Goal: Book appointment/travel/reservation

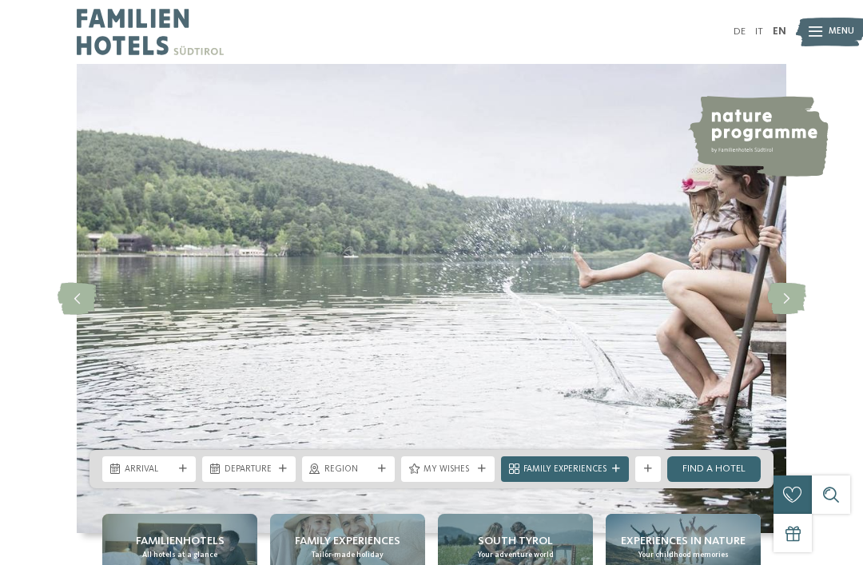
click at [823, 38] on img at bounding box center [831, 31] width 70 height 35
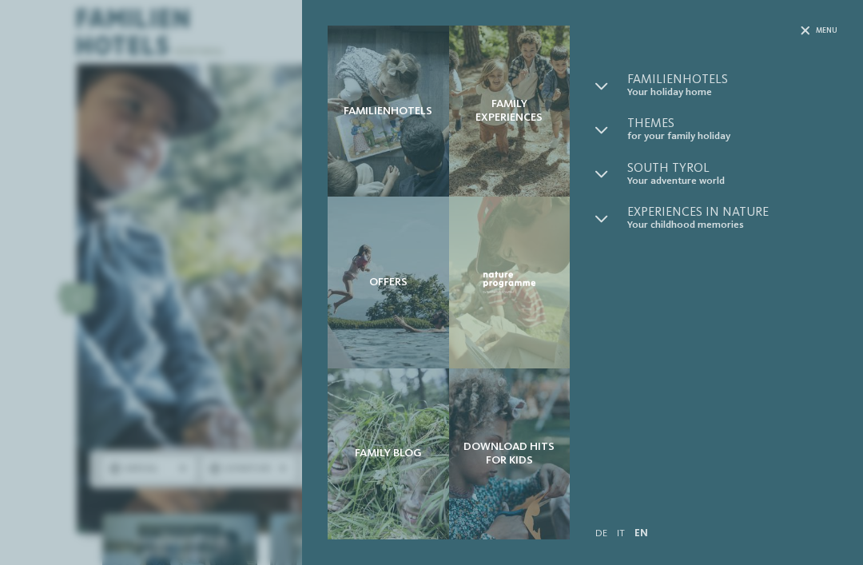
click at [602, 133] on icon at bounding box center [602, 130] width 13 height 13
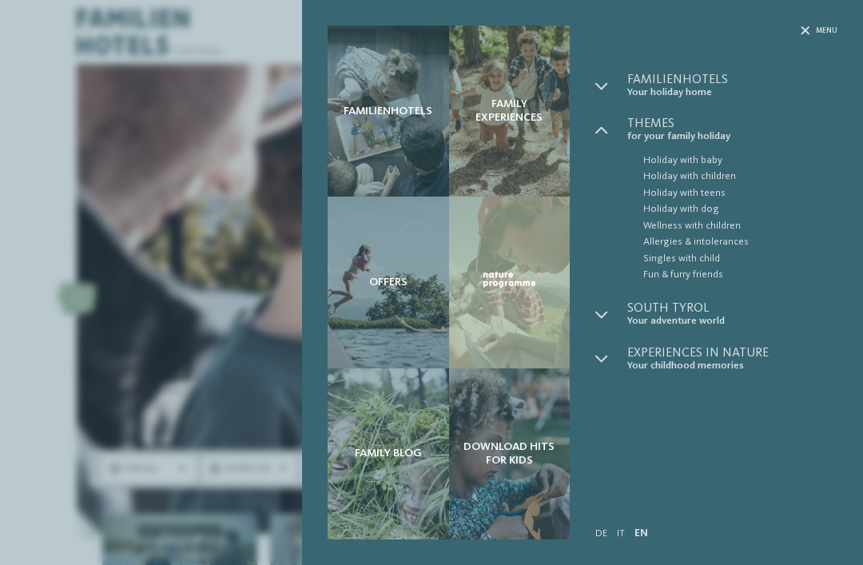
click at [606, 85] on icon at bounding box center [602, 86] width 13 height 13
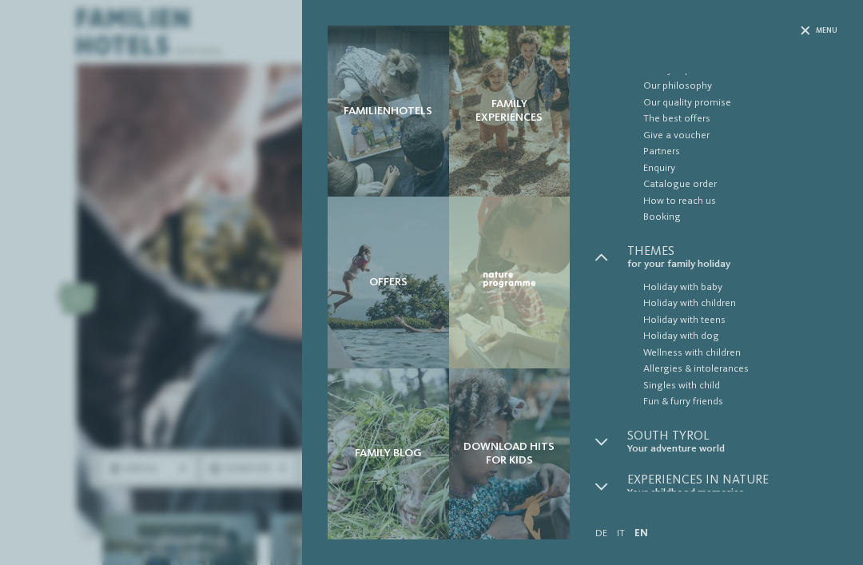
scroll to position [62, 0]
click at [618, 443] on div at bounding box center [612, 443] width 32 height 25
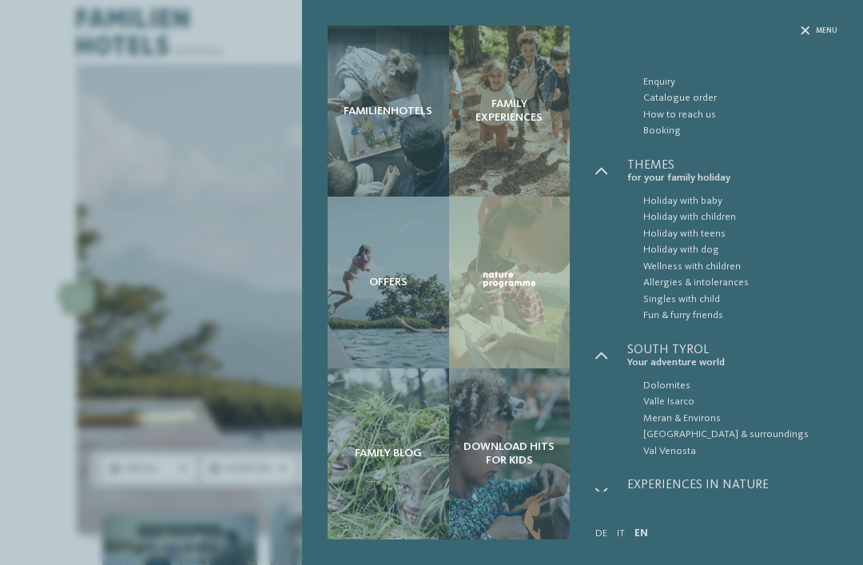
scroll to position [149, 0]
click at [674, 377] on span "Dolomites" at bounding box center [740, 385] width 194 height 16
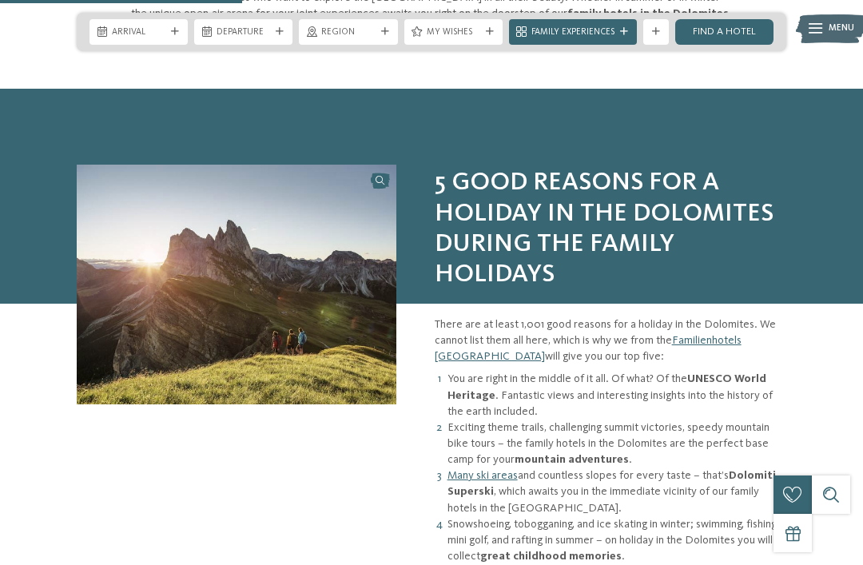
scroll to position [702, 0]
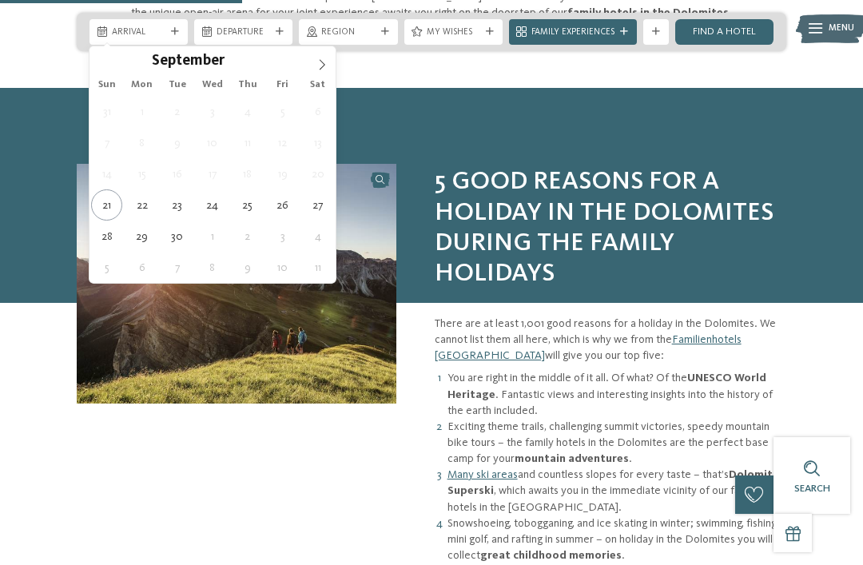
click at [312, 71] on span at bounding box center [322, 59] width 27 height 27
click at [318, 66] on icon at bounding box center [322, 64] width 11 height 11
click at [305, 72] on div "November ****" at bounding box center [212, 59] width 185 height 27
click at [312, 72] on span at bounding box center [322, 59] width 27 height 27
click at [317, 72] on span at bounding box center [322, 59] width 27 height 27
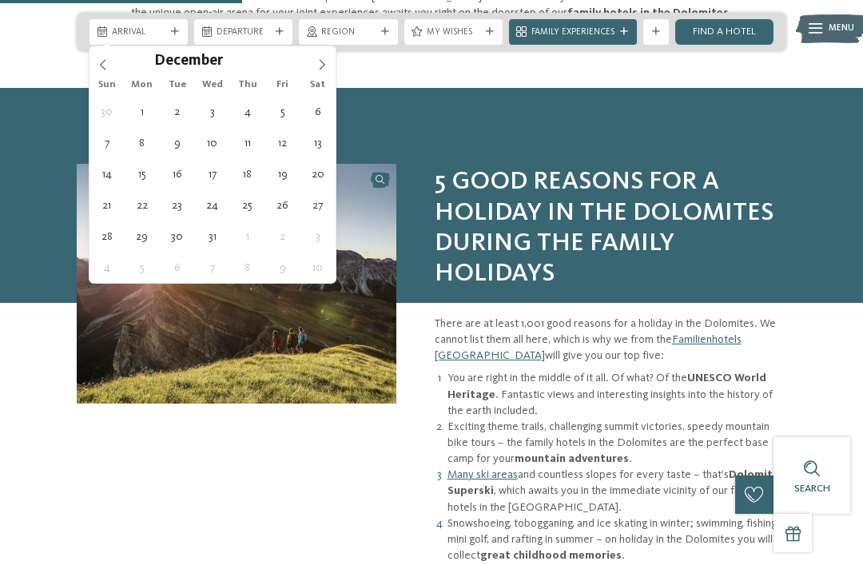
type input "****"
click at [305, 72] on div "January ****" at bounding box center [212, 59] width 185 height 27
click at [313, 62] on span at bounding box center [322, 59] width 27 height 27
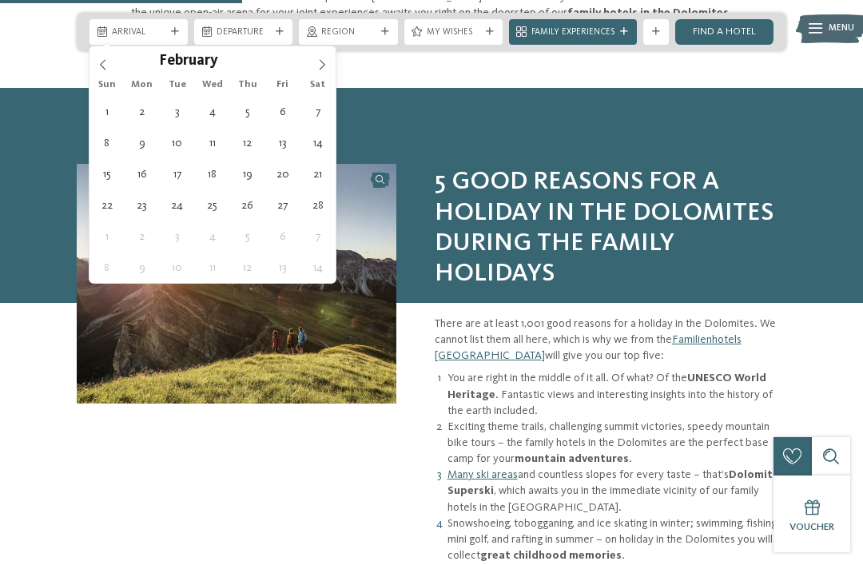
type div "20.02.2026"
type input "****"
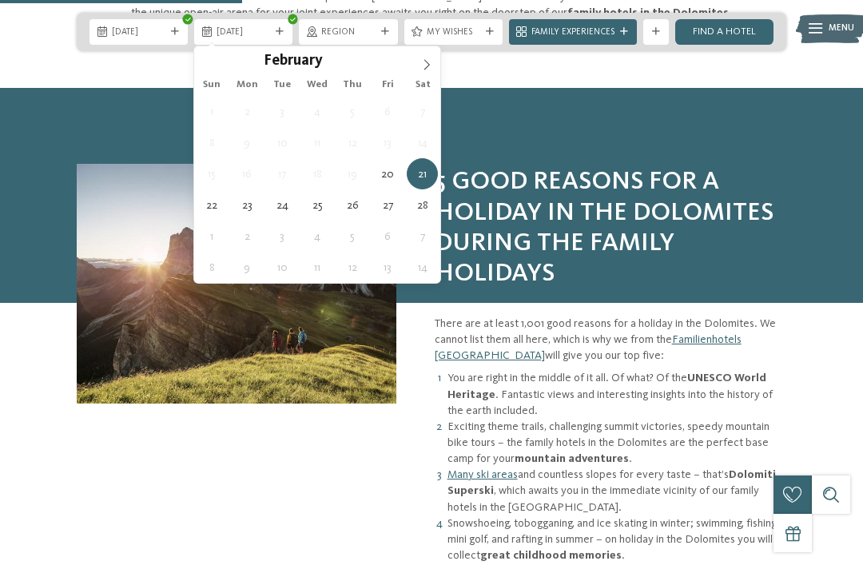
click at [313, 157] on span "11" at bounding box center [317, 142] width 31 height 31
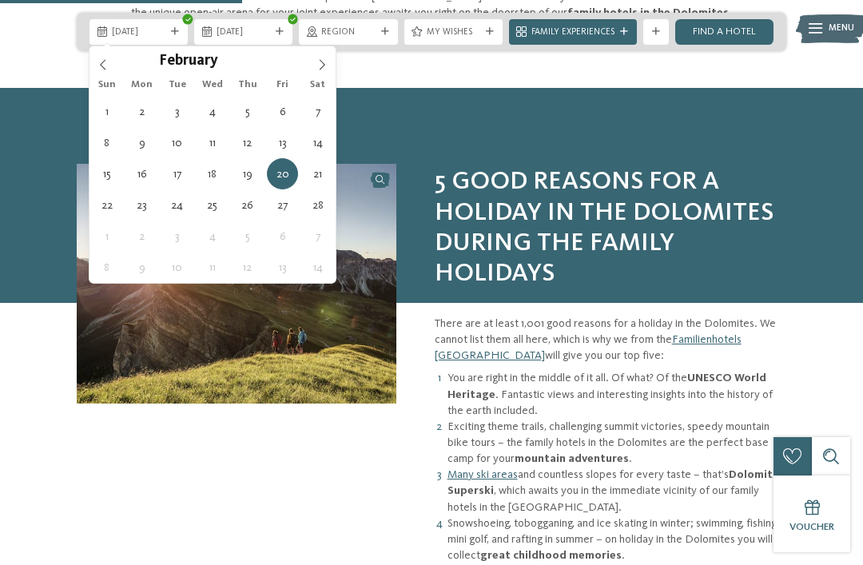
type div "13.02.2026"
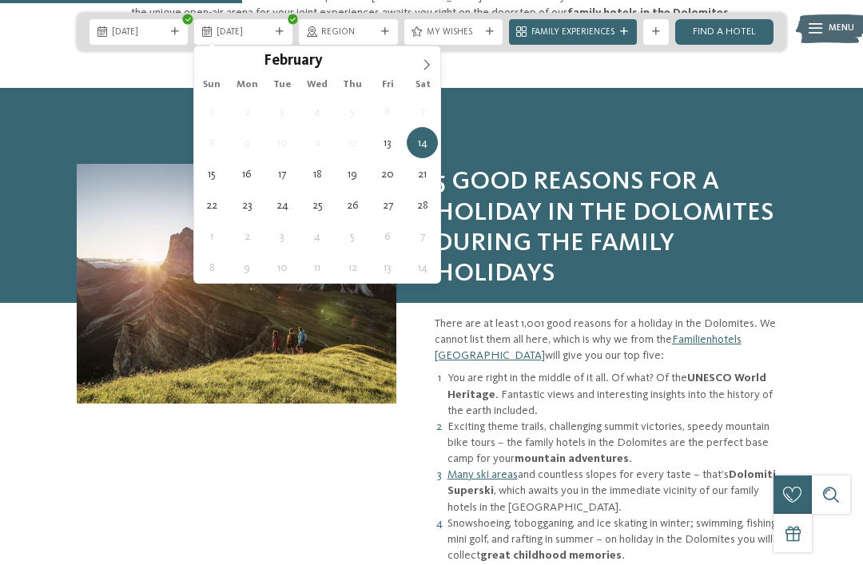
type div "19.02.2026"
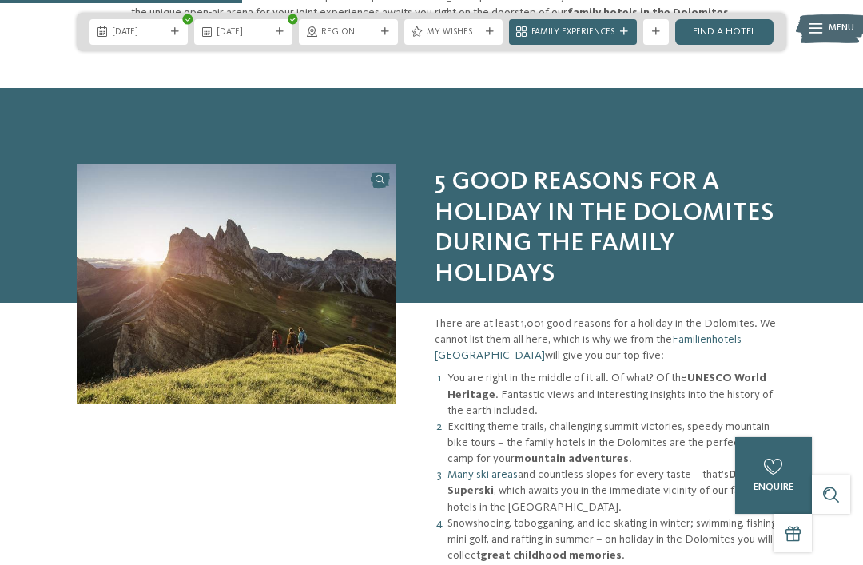
click at [619, 33] on div at bounding box center [624, 32] width 13 height 8
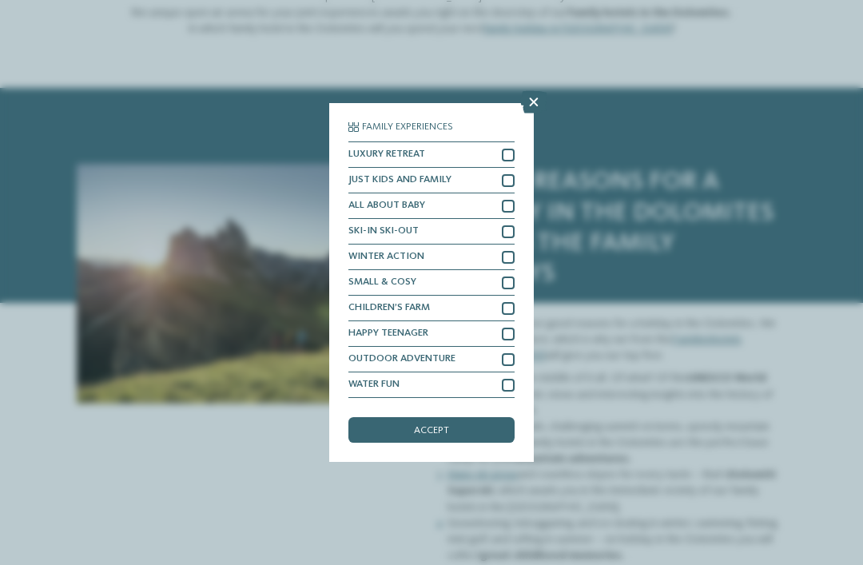
click at [508, 225] on div at bounding box center [508, 231] width 13 height 13
click at [436, 426] on span "accept" at bounding box center [431, 431] width 35 height 10
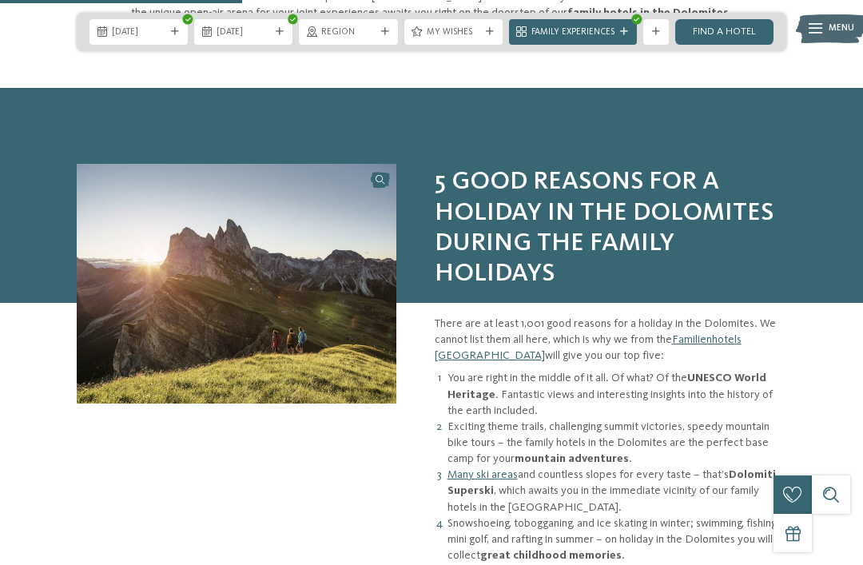
click at [719, 43] on link "Find a hotel" at bounding box center [724, 32] width 98 height 26
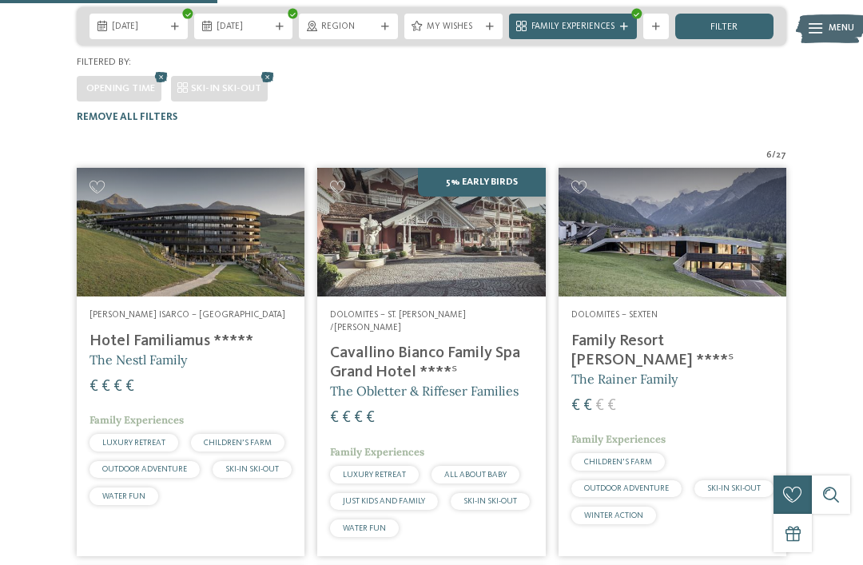
scroll to position [362, 0]
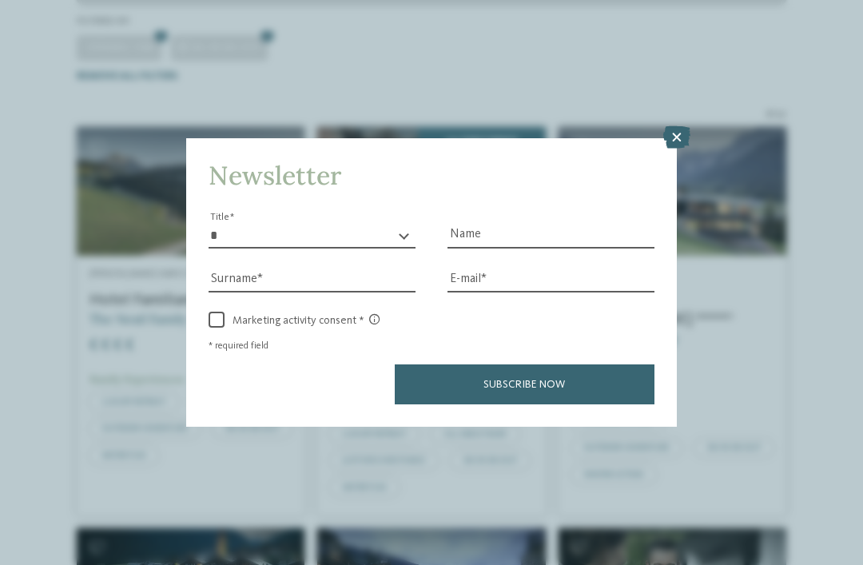
click at [667, 126] on icon at bounding box center [676, 137] width 27 height 22
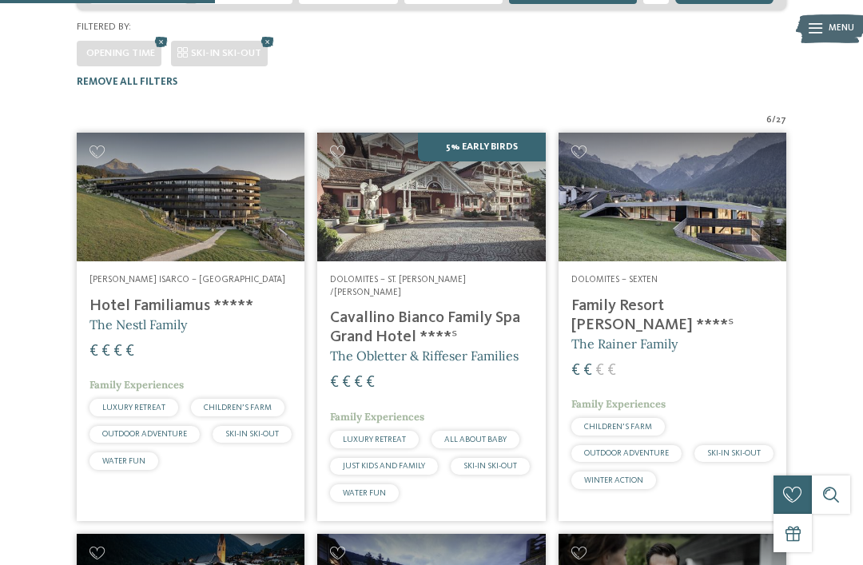
scroll to position [355, 0]
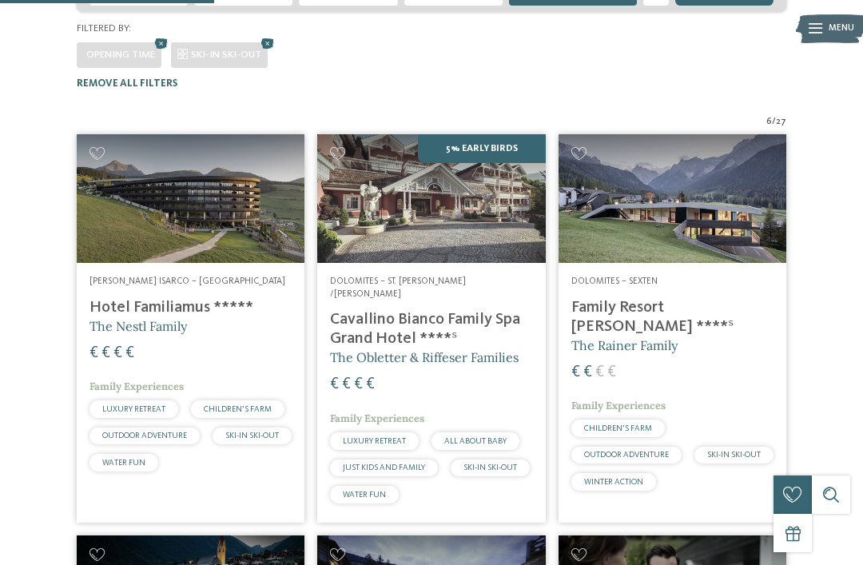
click at [449, 191] on img at bounding box center [431, 198] width 228 height 128
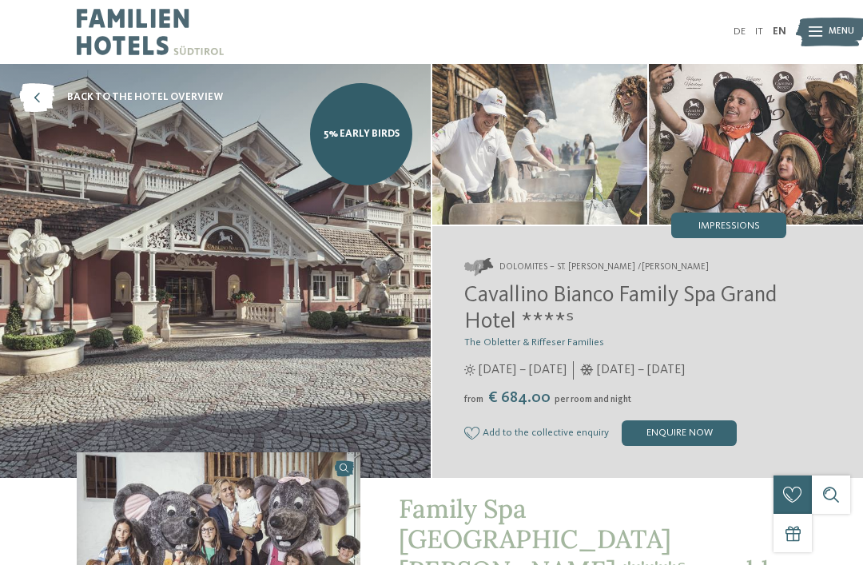
click at [556, 153] on img at bounding box center [539, 144] width 215 height 161
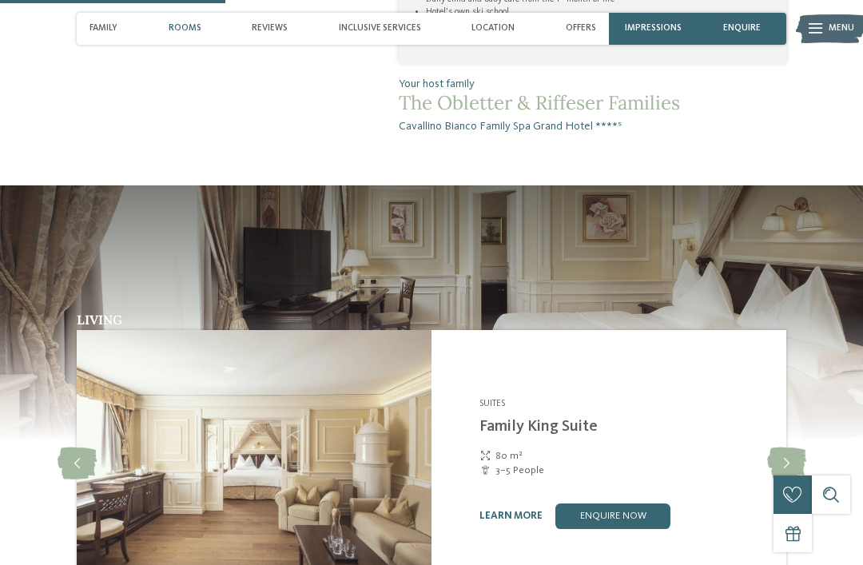
scroll to position [1078, 0]
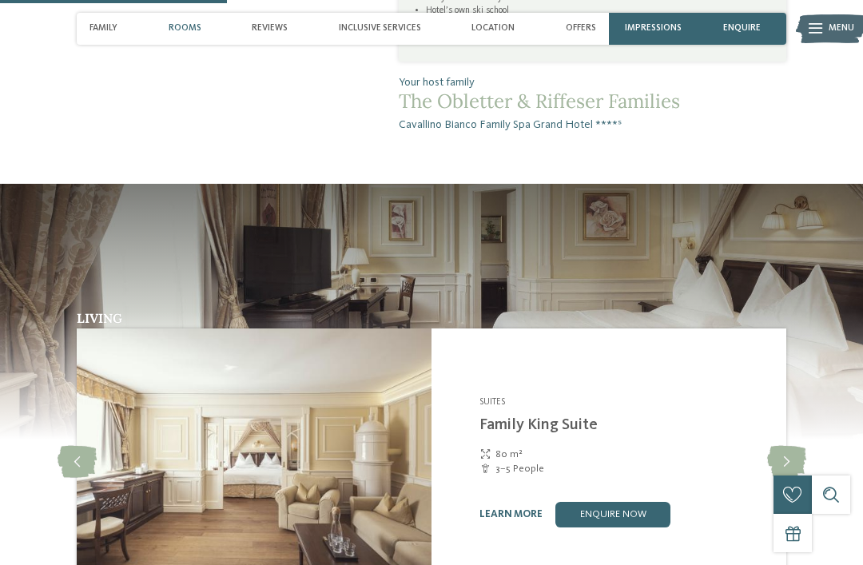
click at [782, 446] on icon at bounding box center [786, 462] width 39 height 32
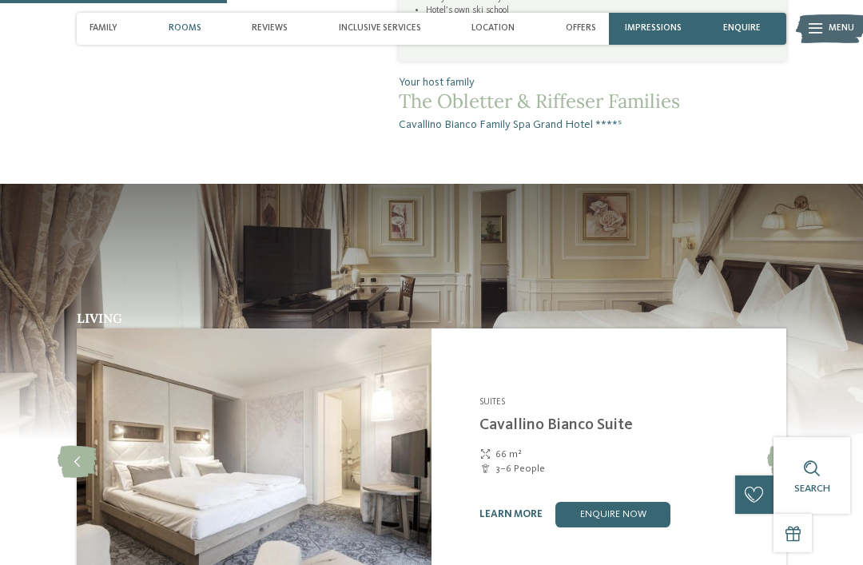
click at [780, 446] on icon at bounding box center [786, 462] width 39 height 32
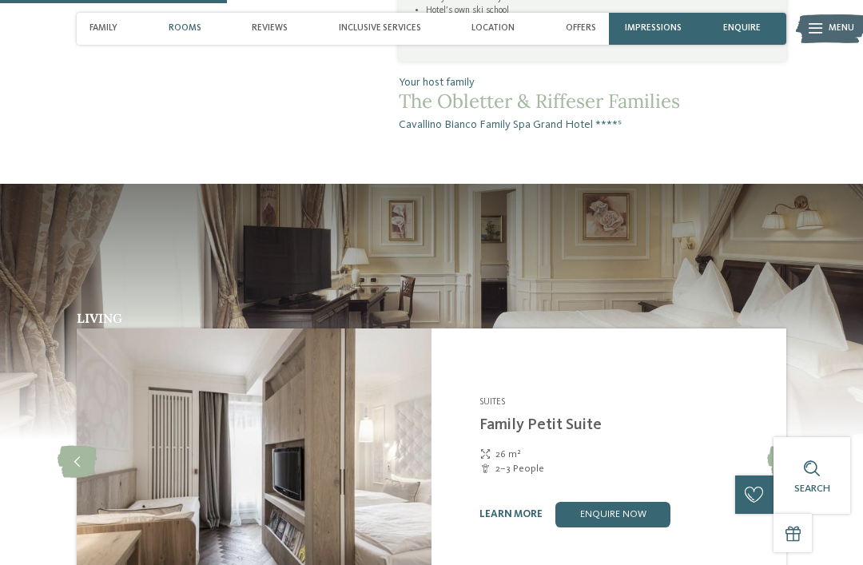
click at [795, 446] on icon at bounding box center [786, 462] width 39 height 32
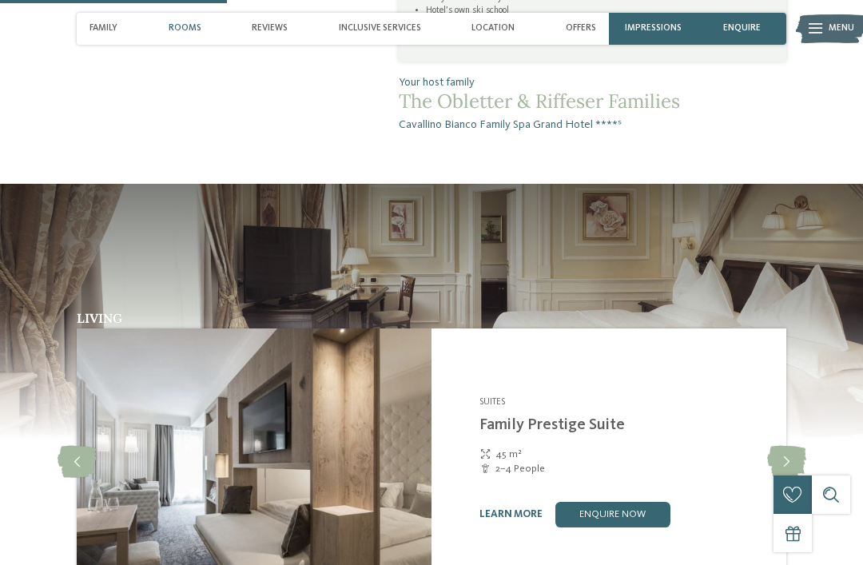
click at [779, 446] on icon at bounding box center [786, 462] width 39 height 32
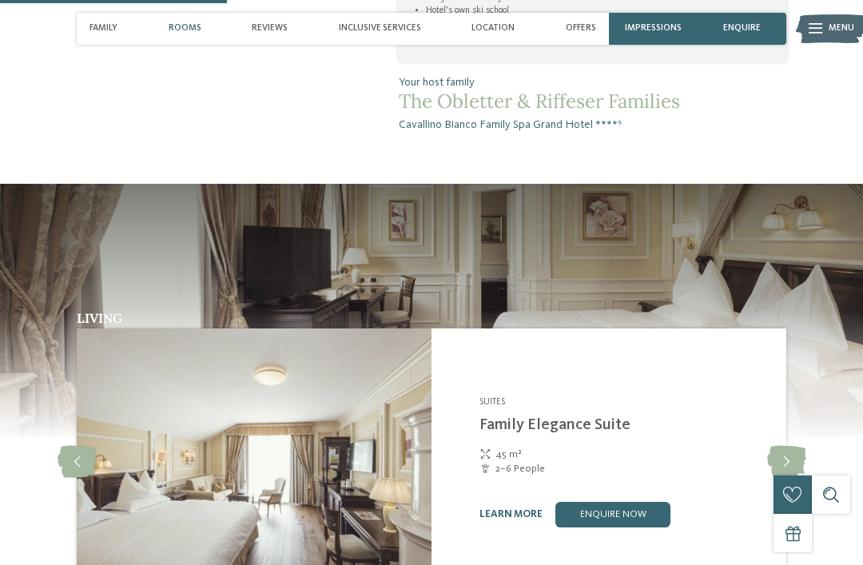
click at [772, 446] on icon at bounding box center [786, 462] width 39 height 32
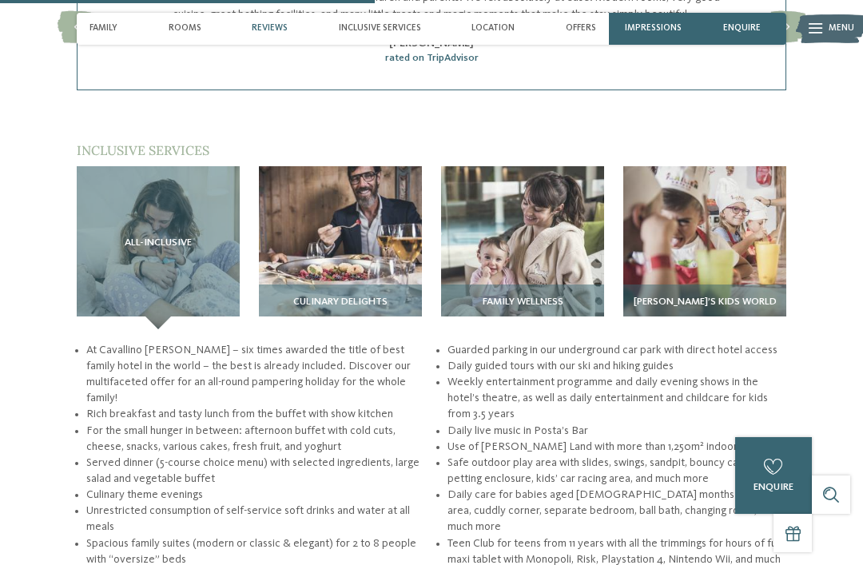
scroll to position [1783, 0]
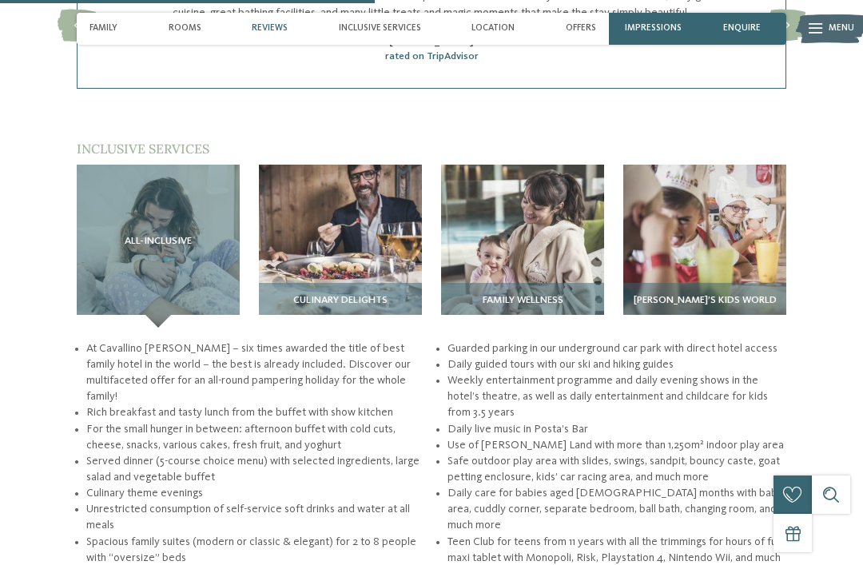
click at [727, 295] on span "Lino’s kids world" at bounding box center [705, 300] width 143 height 11
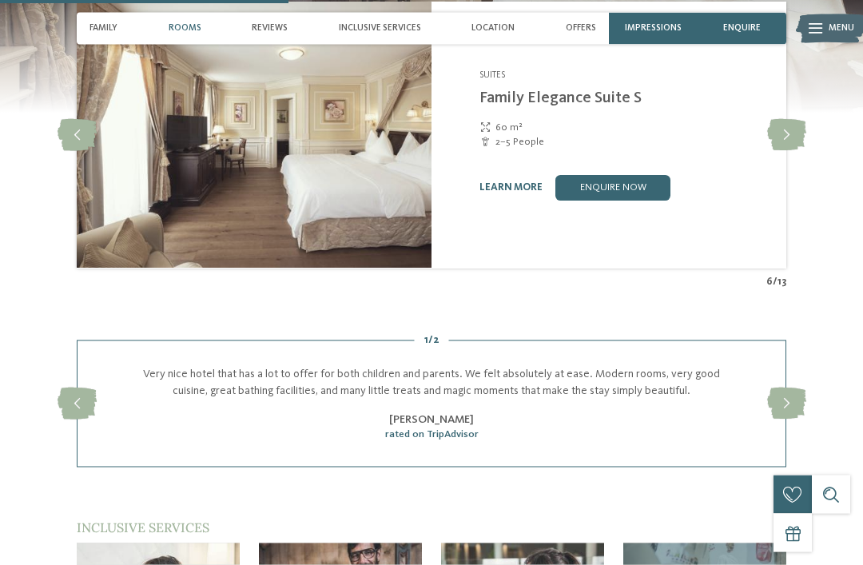
scroll to position [1394, 0]
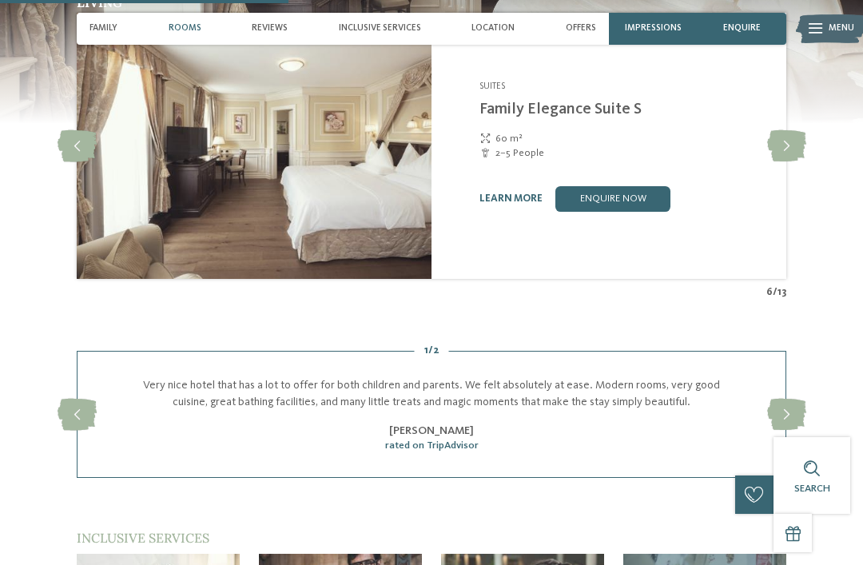
click at [790, 399] on icon at bounding box center [786, 415] width 39 height 32
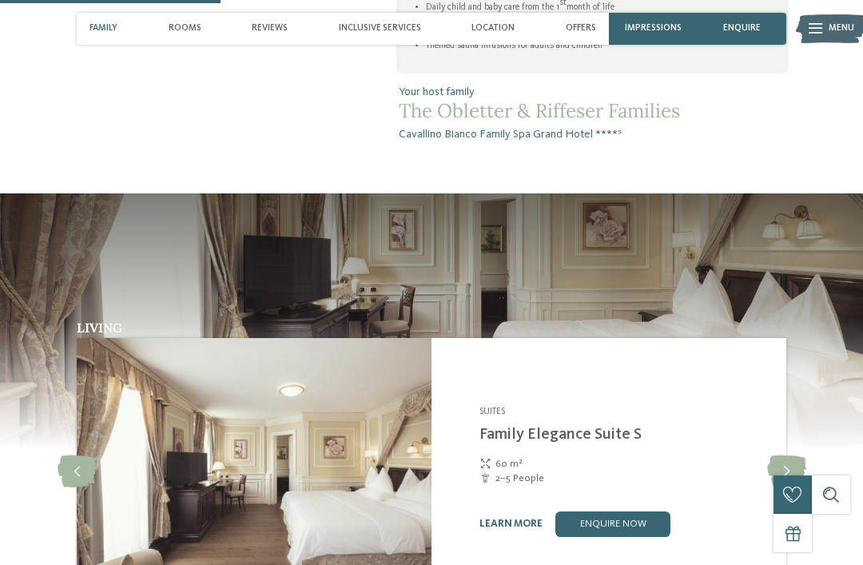
scroll to position [1068, 0]
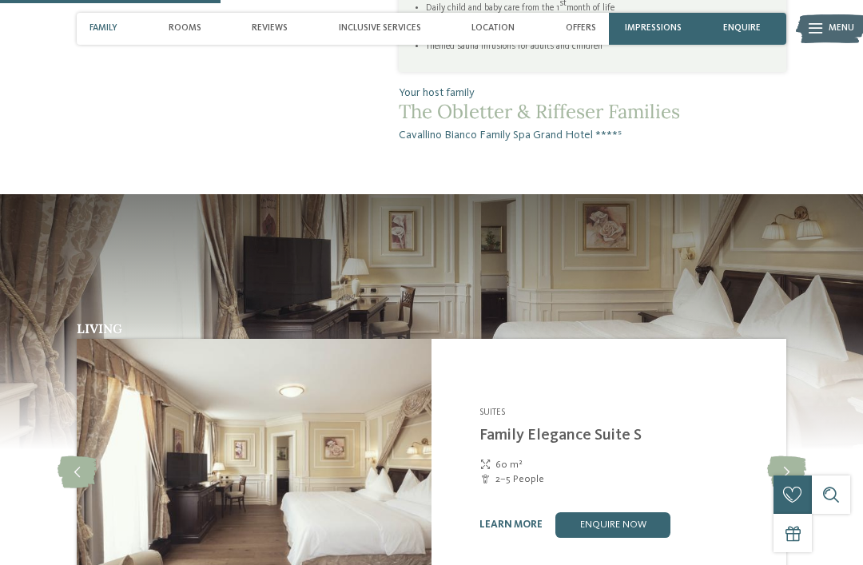
click at [790, 455] on div at bounding box center [786, 472] width 35 height 35
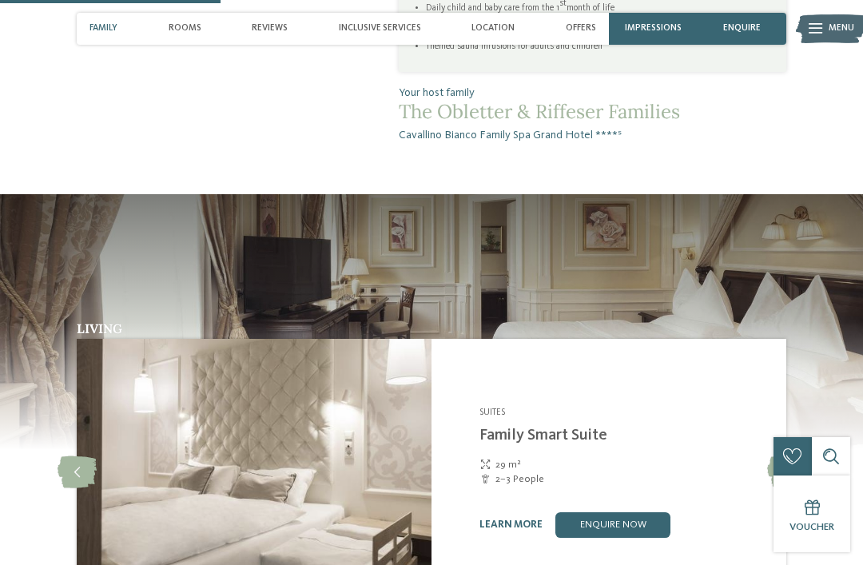
click at [781, 456] on icon at bounding box center [786, 472] width 39 height 32
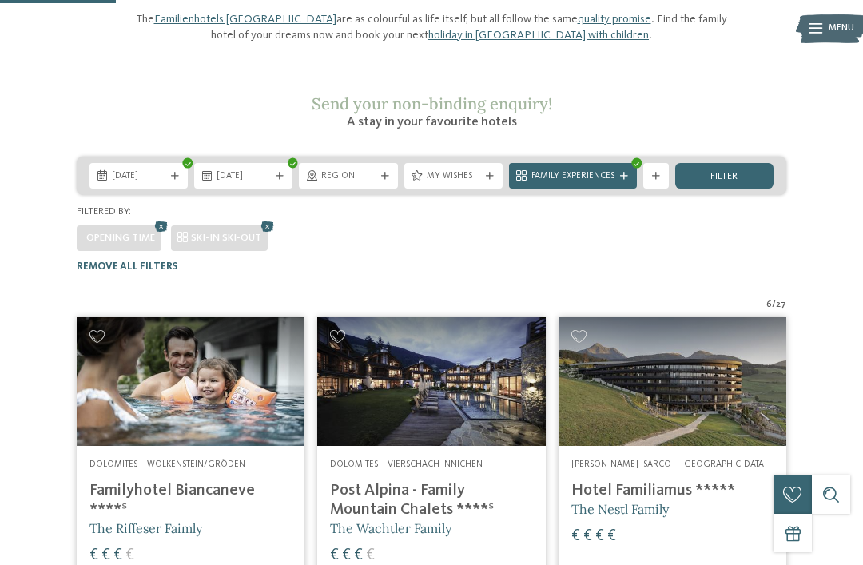
scroll to position [133, 0]
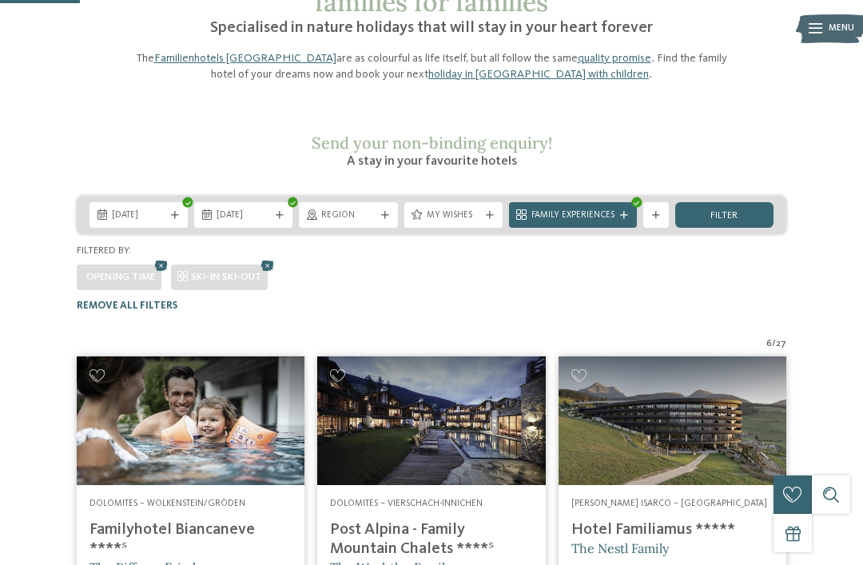
click at [621, 202] on div "Family Experiences" at bounding box center [573, 215] width 128 height 26
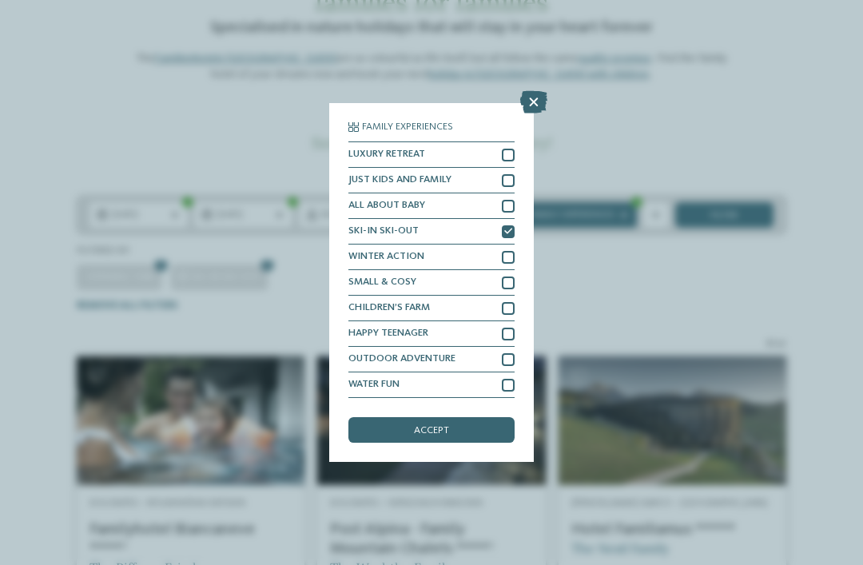
click at [472, 417] on div "accept" at bounding box center [432, 430] width 166 height 26
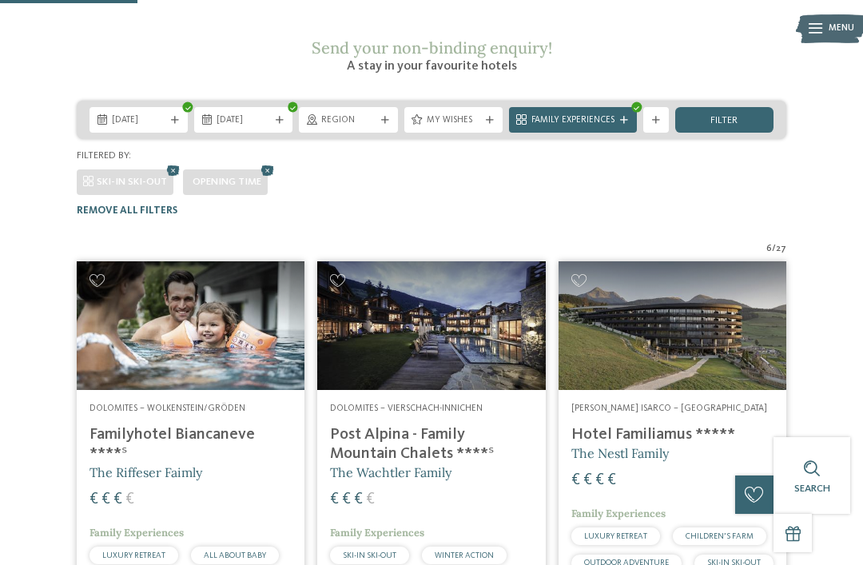
scroll to position [229, 0]
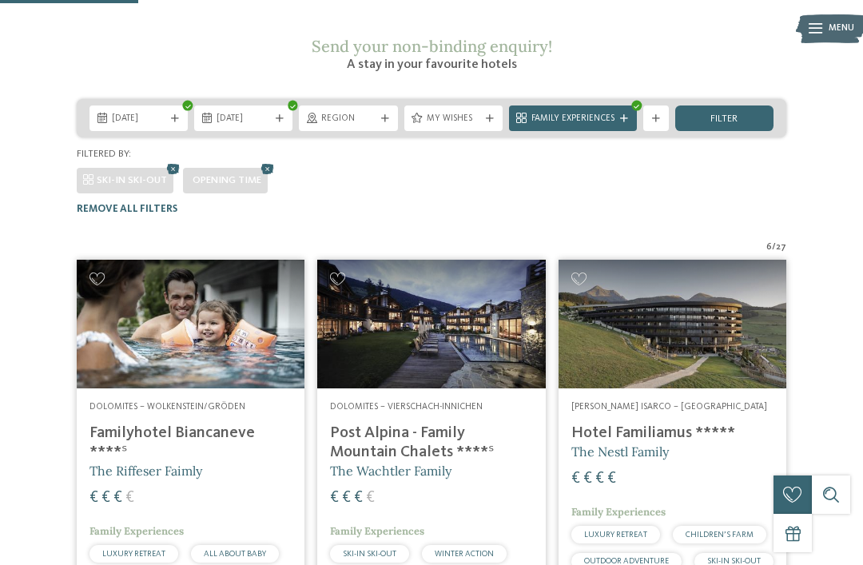
click at [732, 114] on span "filter" at bounding box center [724, 119] width 27 height 10
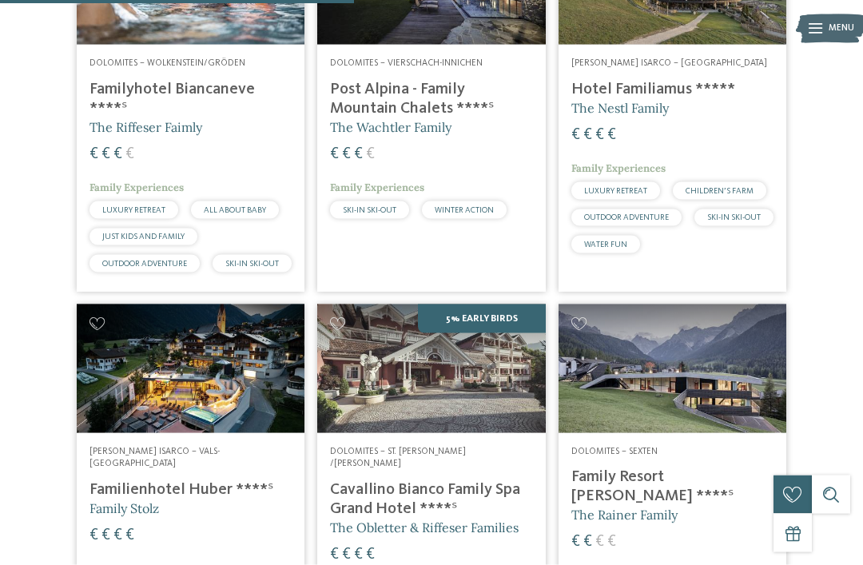
scroll to position [576, 0]
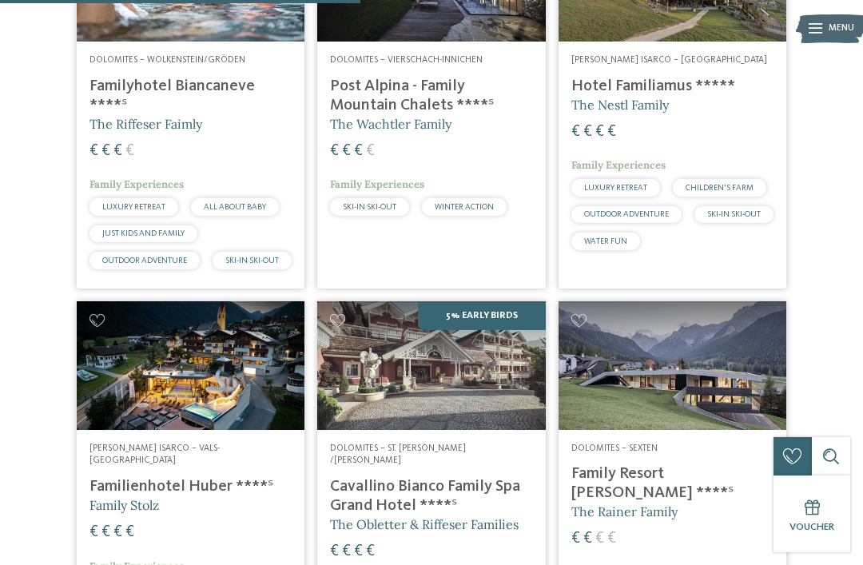
click at [230, 344] on img at bounding box center [191, 365] width 228 height 128
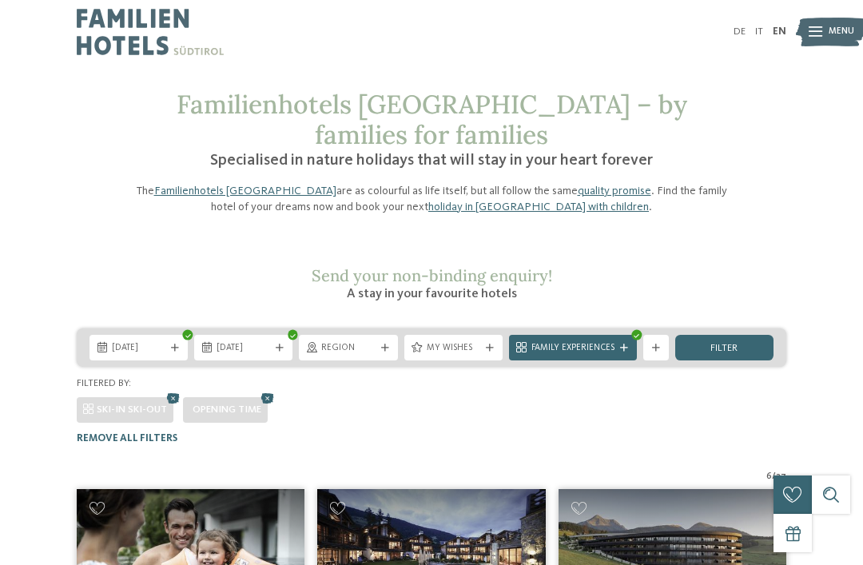
click at [392, 335] on div "Region" at bounding box center [348, 348] width 98 height 26
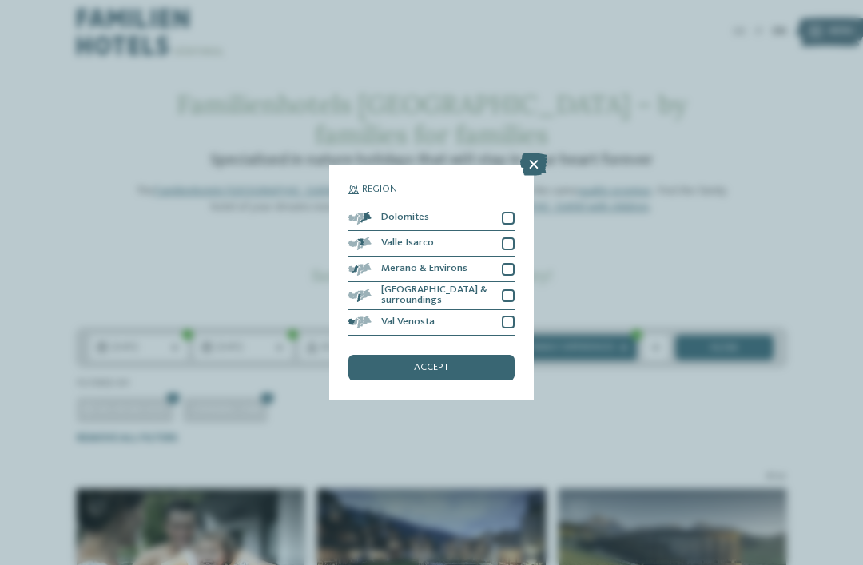
click at [449, 355] on div "accept" at bounding box center [432, 368] width 166 height 26
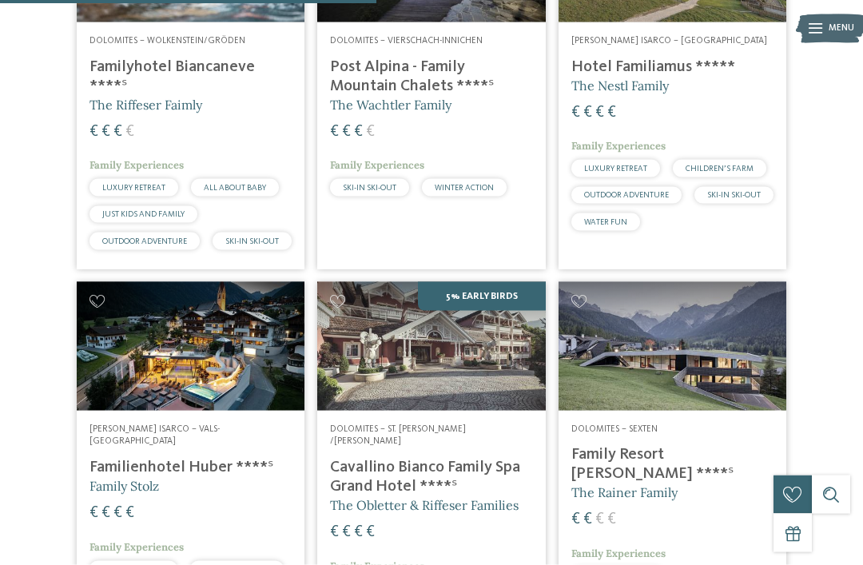
scroll to position [604, 0]
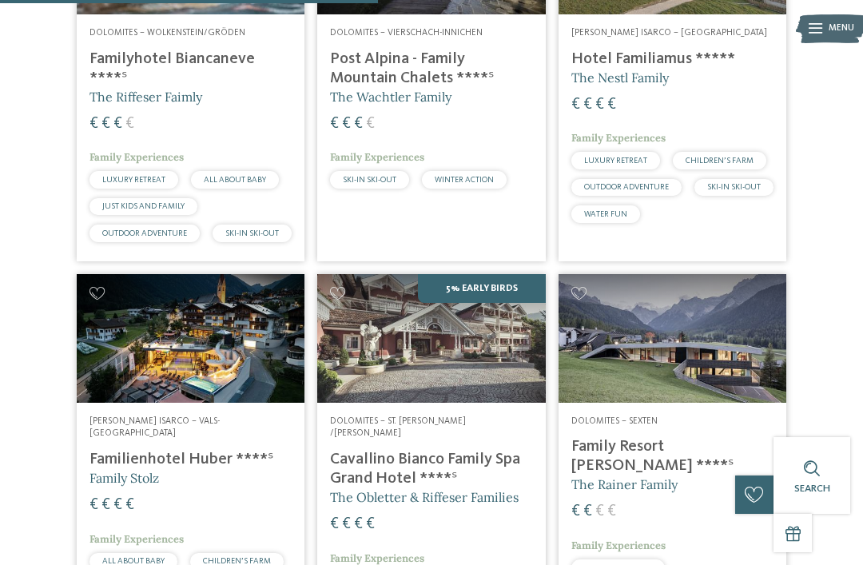
click at [132, 344] on img at bounding box center [191, 338] width 228 height 128
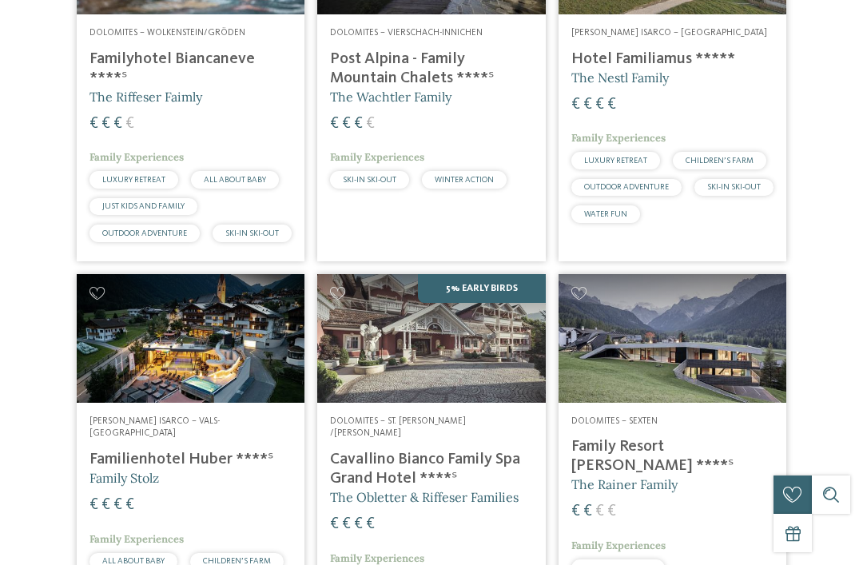
scroll to position [0, 0]
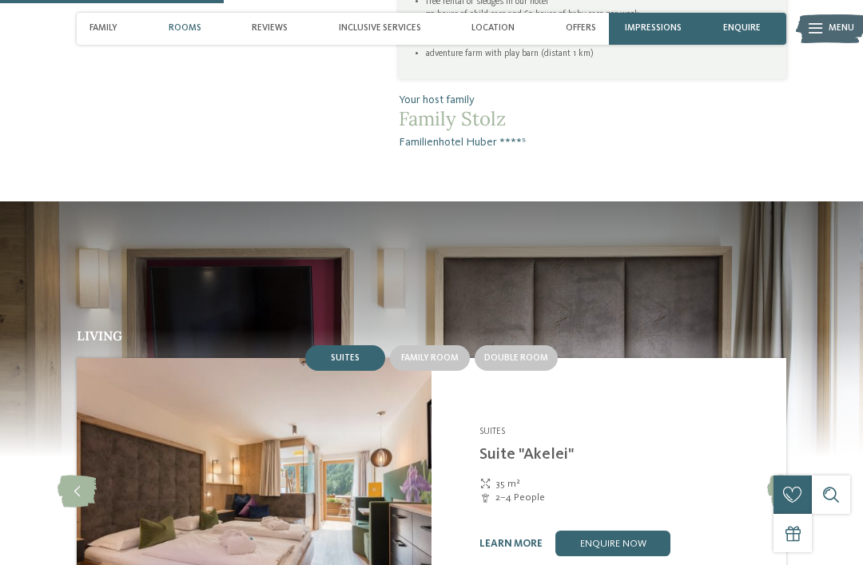
scroll to position [1175, 0]
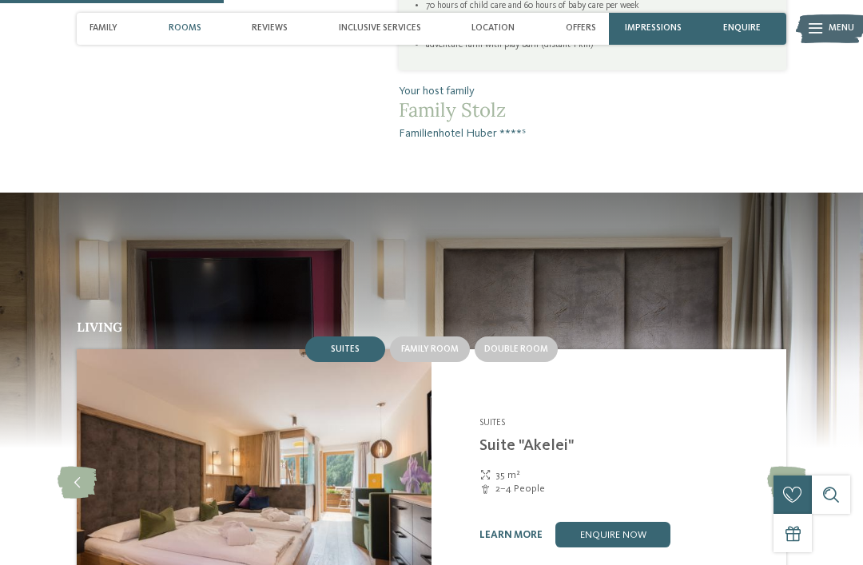
click at [791, 467] on icon at bounding box center [786, 483] width 39 height 32
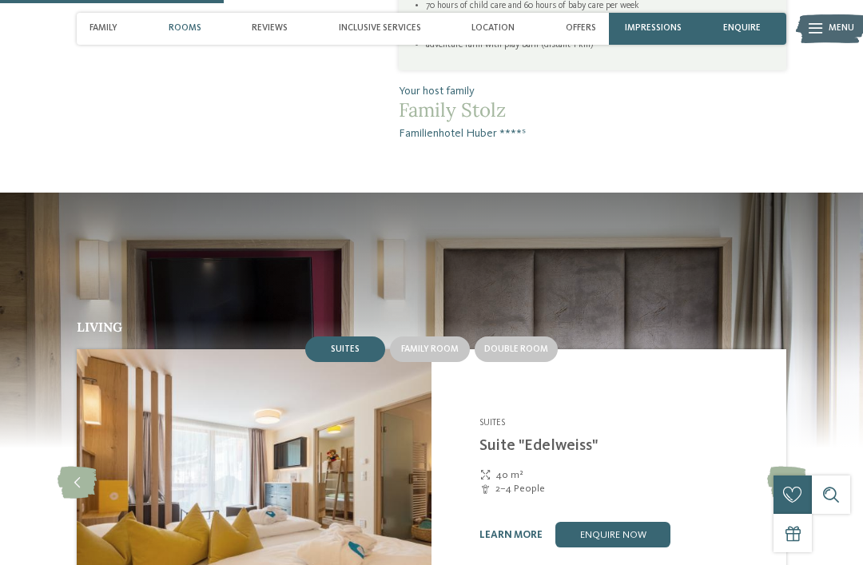
click at [797, 467] on icon at bounding box center [786, 483] width 39 height 32
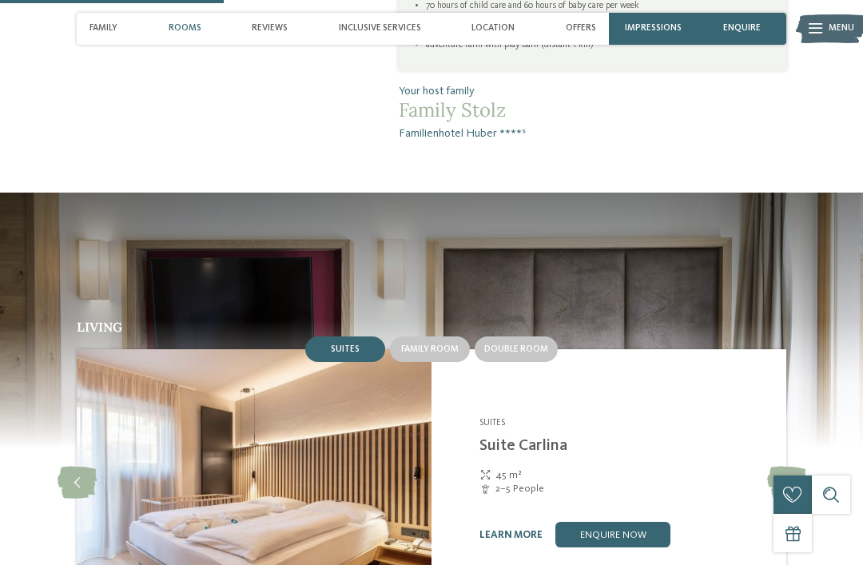
click at [792, 467] on icon at bounding box center [786, 483] width 39 height 32
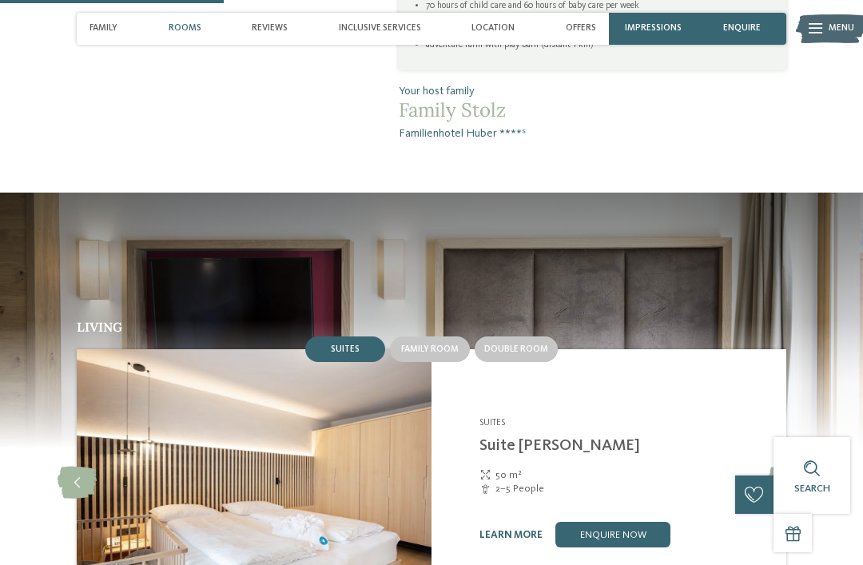
click at [794, 467] on icon at bounding box center [786, 483] width 39 height 32
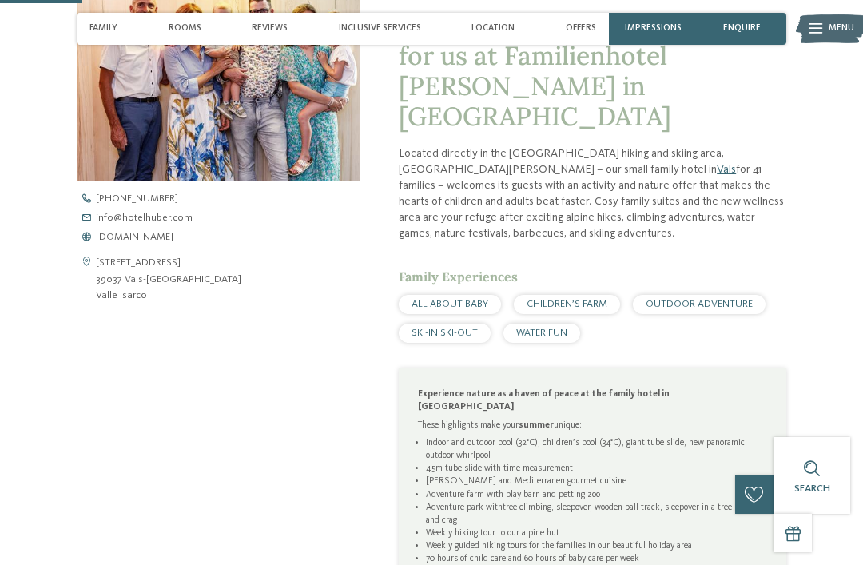
scroll to position [429, 0]
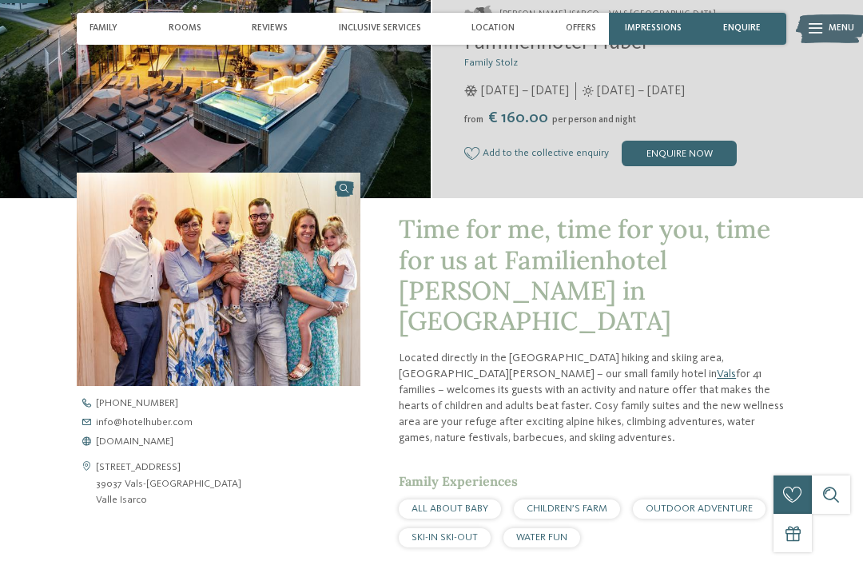
click at [717, 504] on span "OUTDOOR ADVENTURE" at bounding box center [699, 509] width 107 height 10
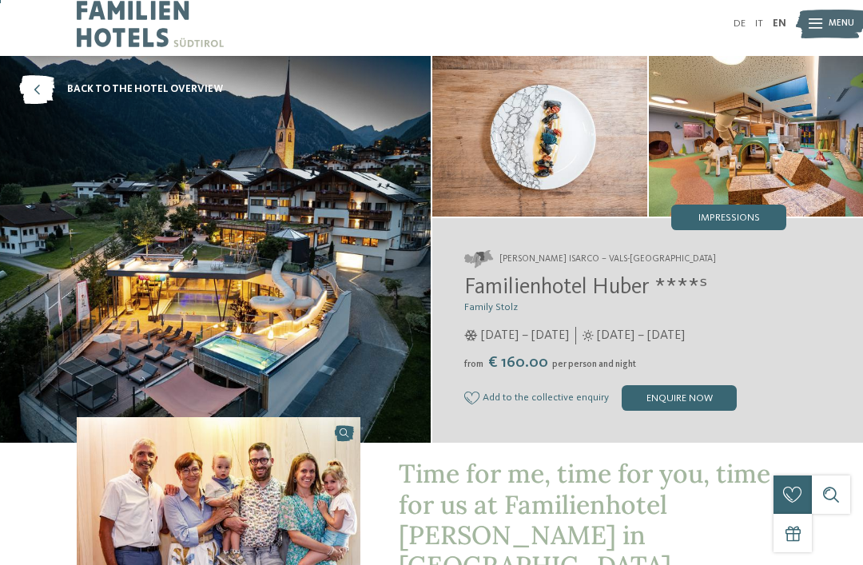
scroll to position [2, 0]
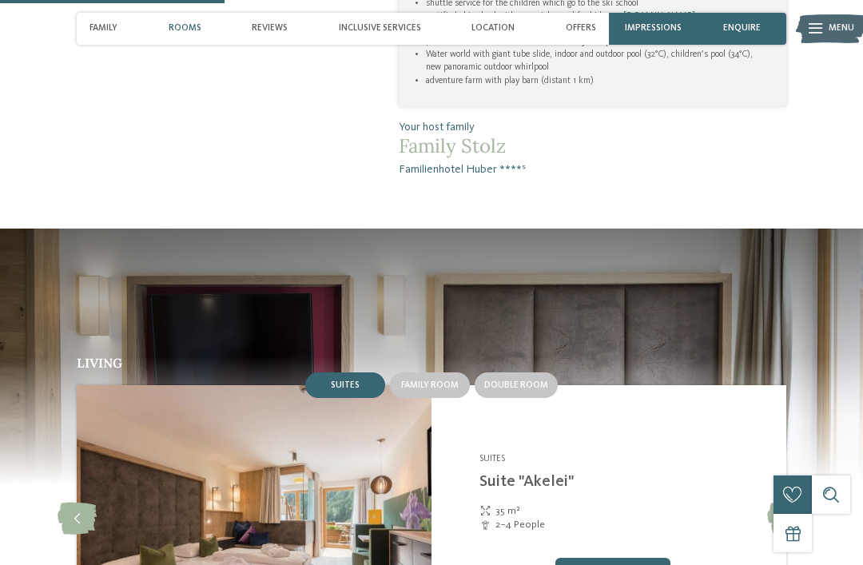
scroll to position [1365, 0]
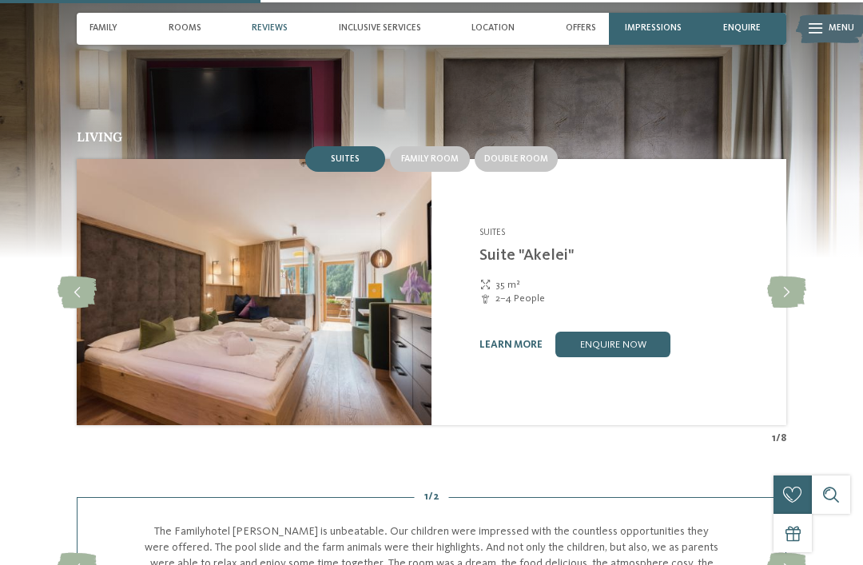
click at [794, 277] on icon at bounding box center [786, 293] width 39 height 32
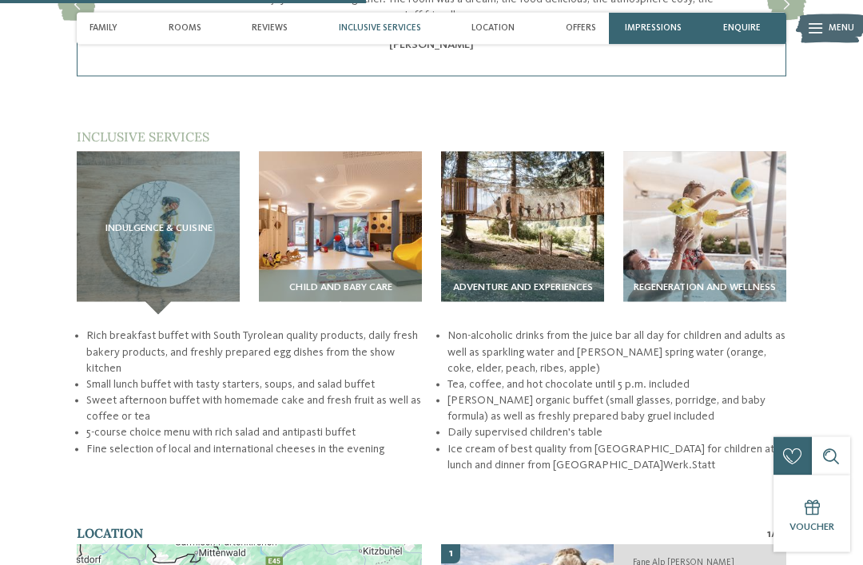
scroll to position [1927, 0]
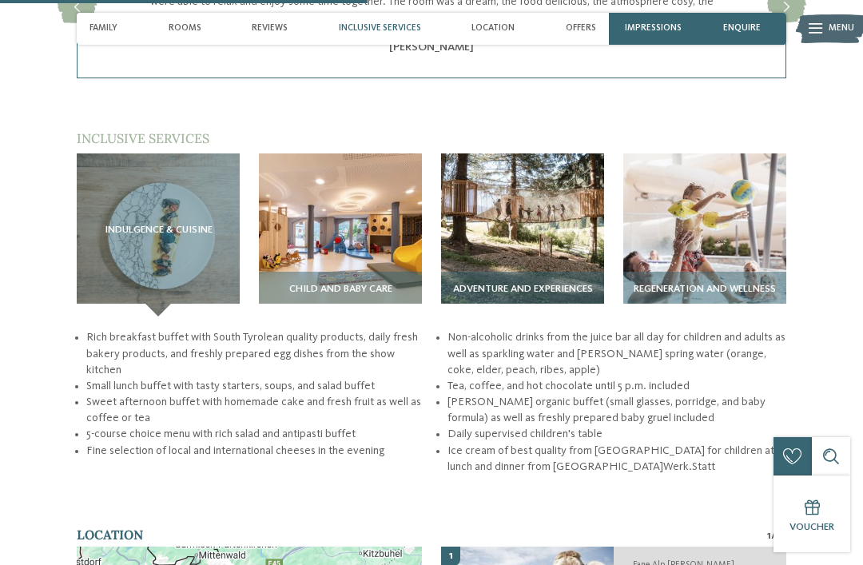
click at [701, 220] on img at bounding box center [704, 234] width 163 height 163
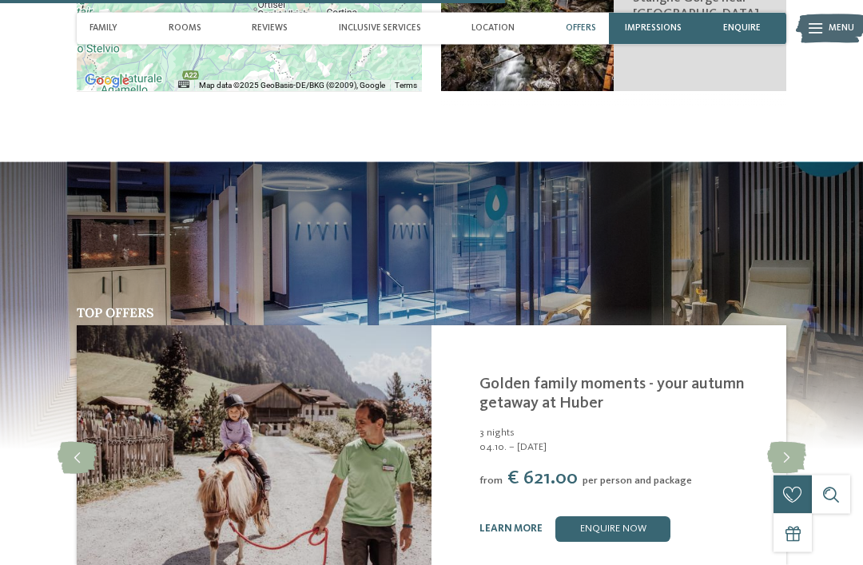
scroll to position [2663, 0]
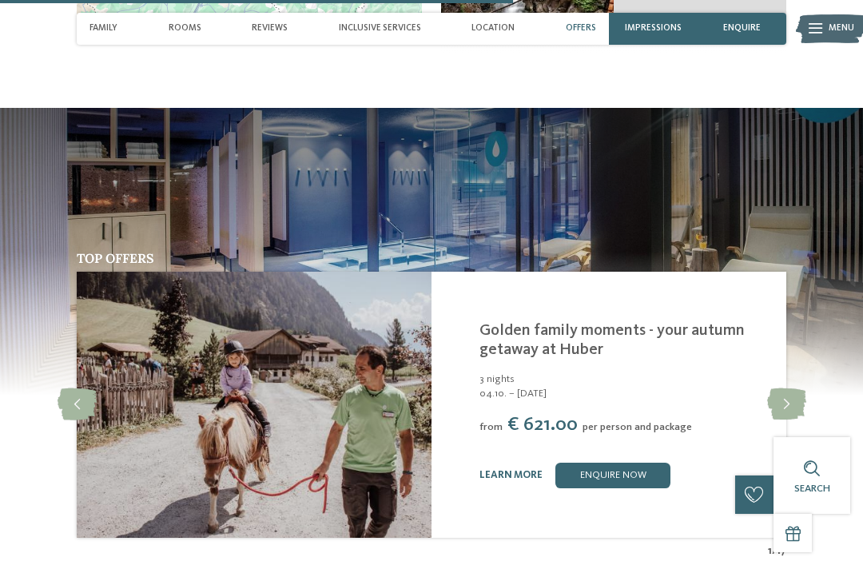
click at [795, 388] on icon at bounding box center [786, 404] width 39 height 32
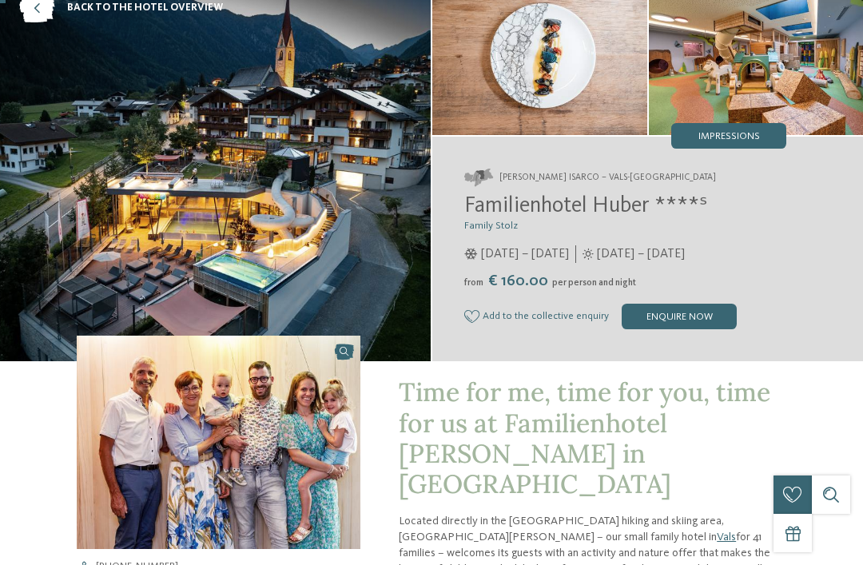
scroll to position [0, 0]
